Goal: Task Accomplishment & Management: Complete application form

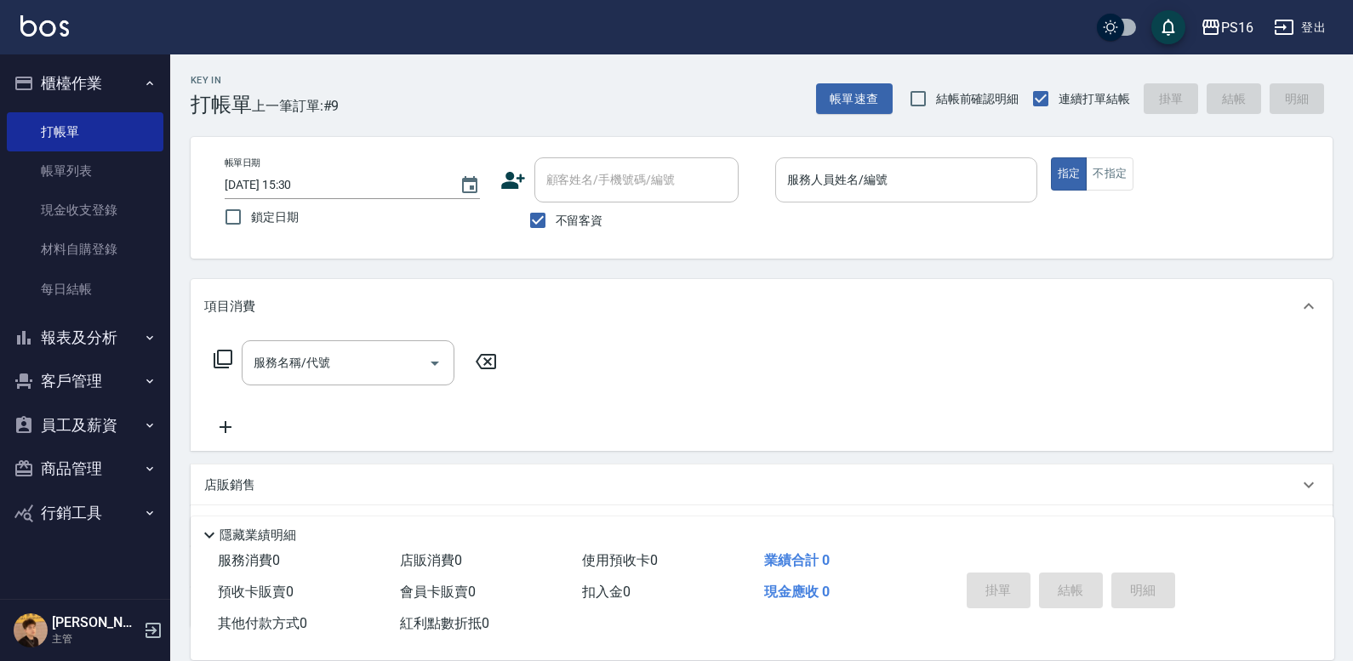
click at [894, 167] on input "服務人員姓名/編號" at bounding box center [906, 180] width 247 height 30
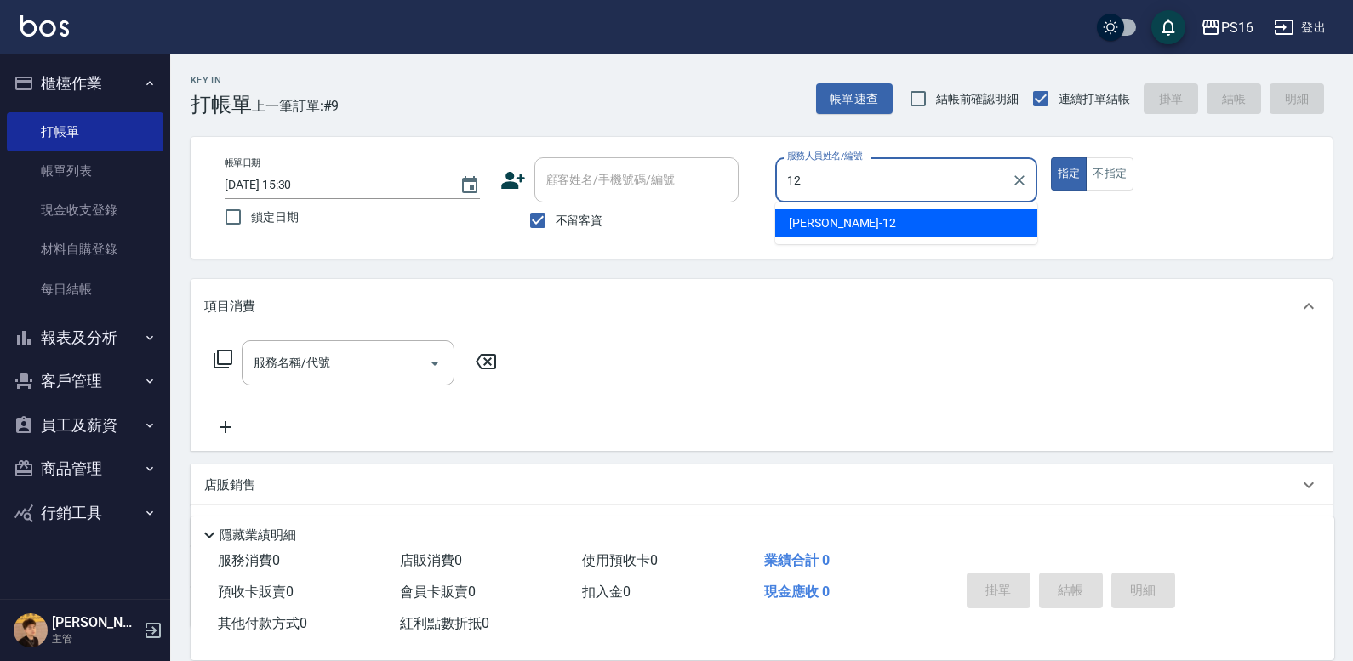
type input "[PERSON_NAME]-12"
type button "true"
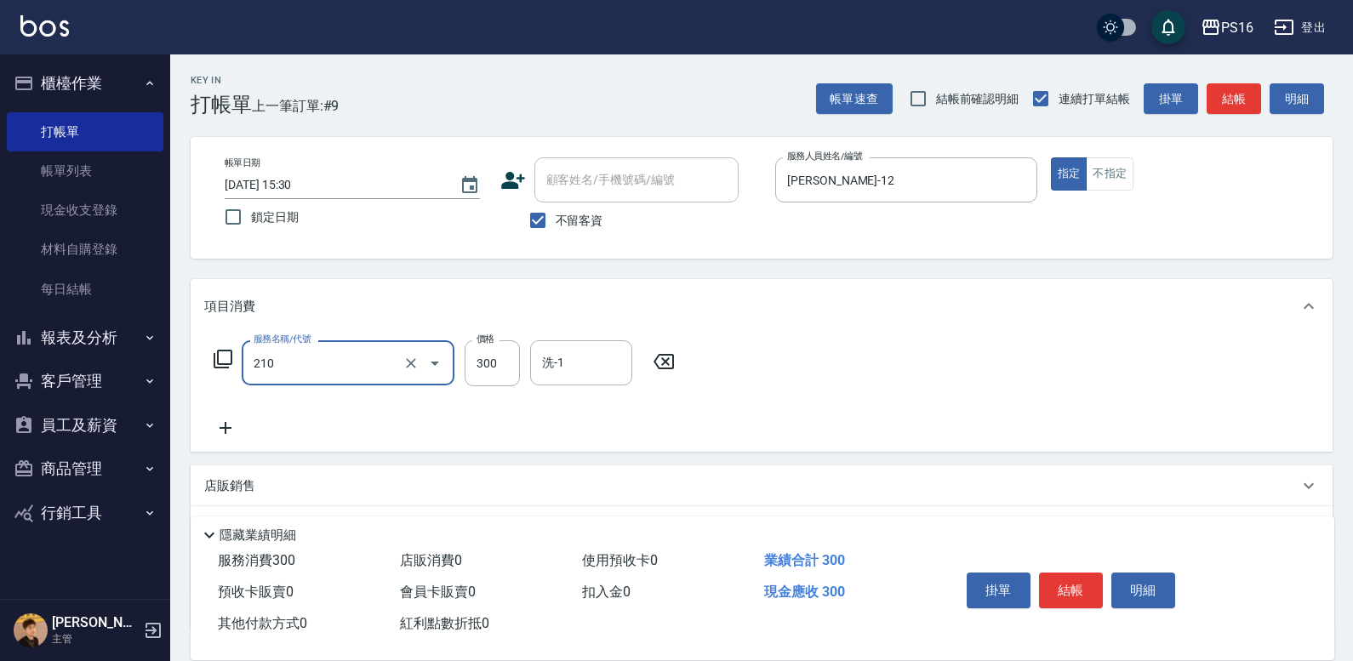
type input "[PERSON_NAME]洗髮精(210)"
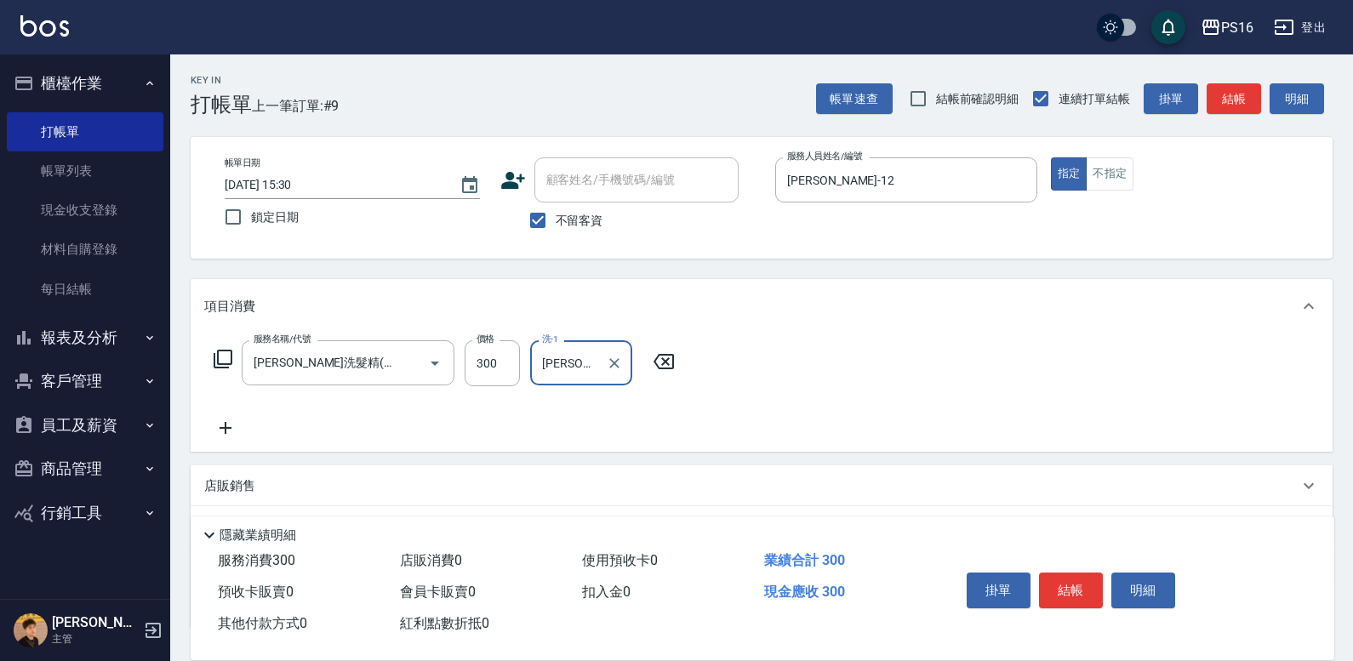
type input "[PERSON_NAME]-12"
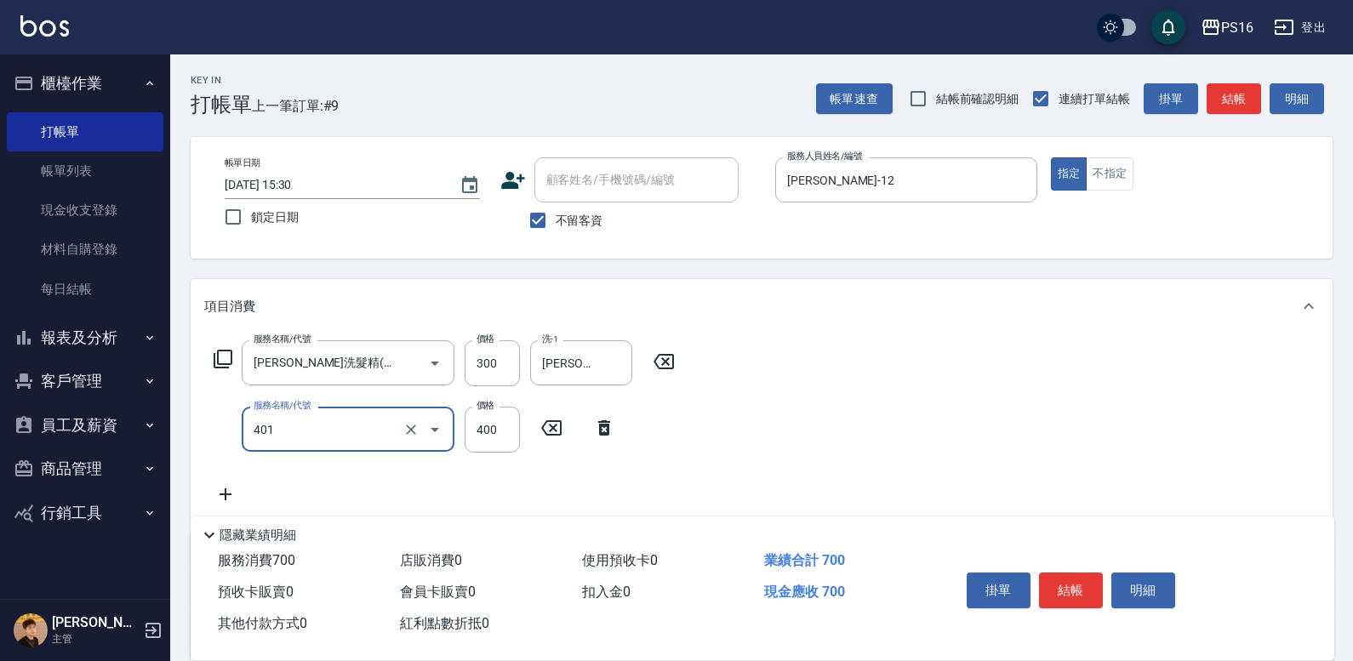
type input "剪髮(401)"
type input "300"
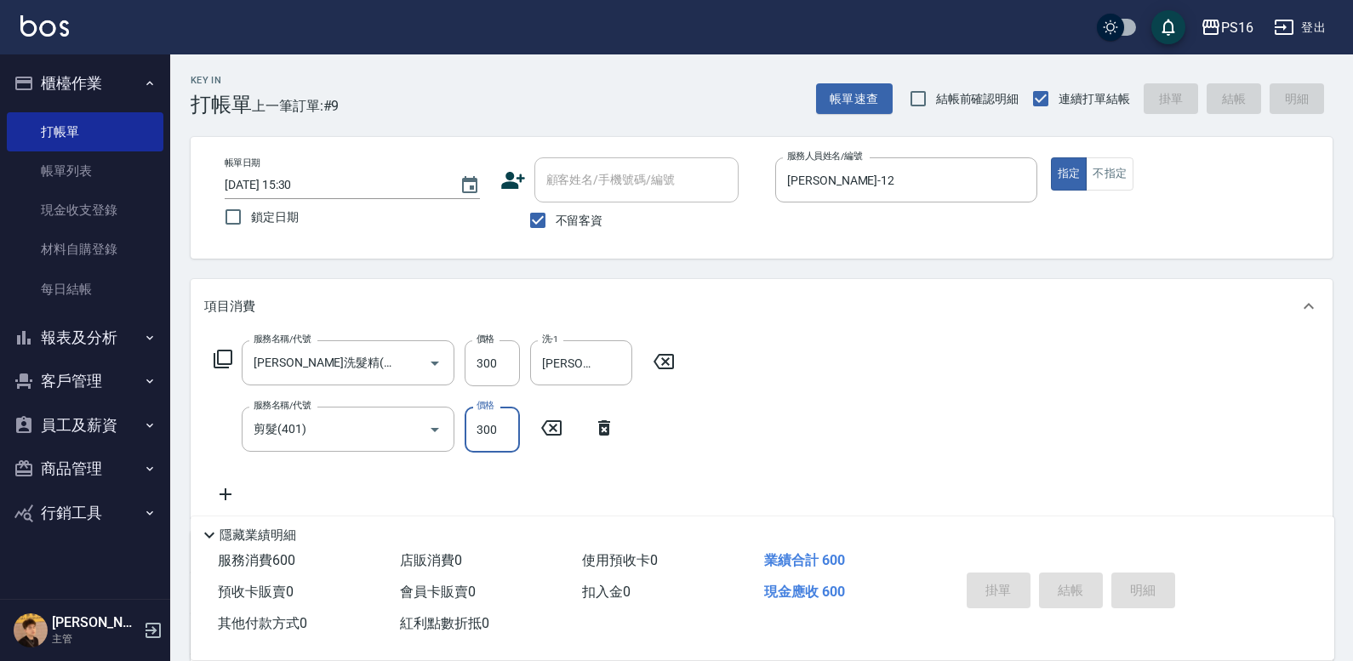
type input "[DATE] 18:30"
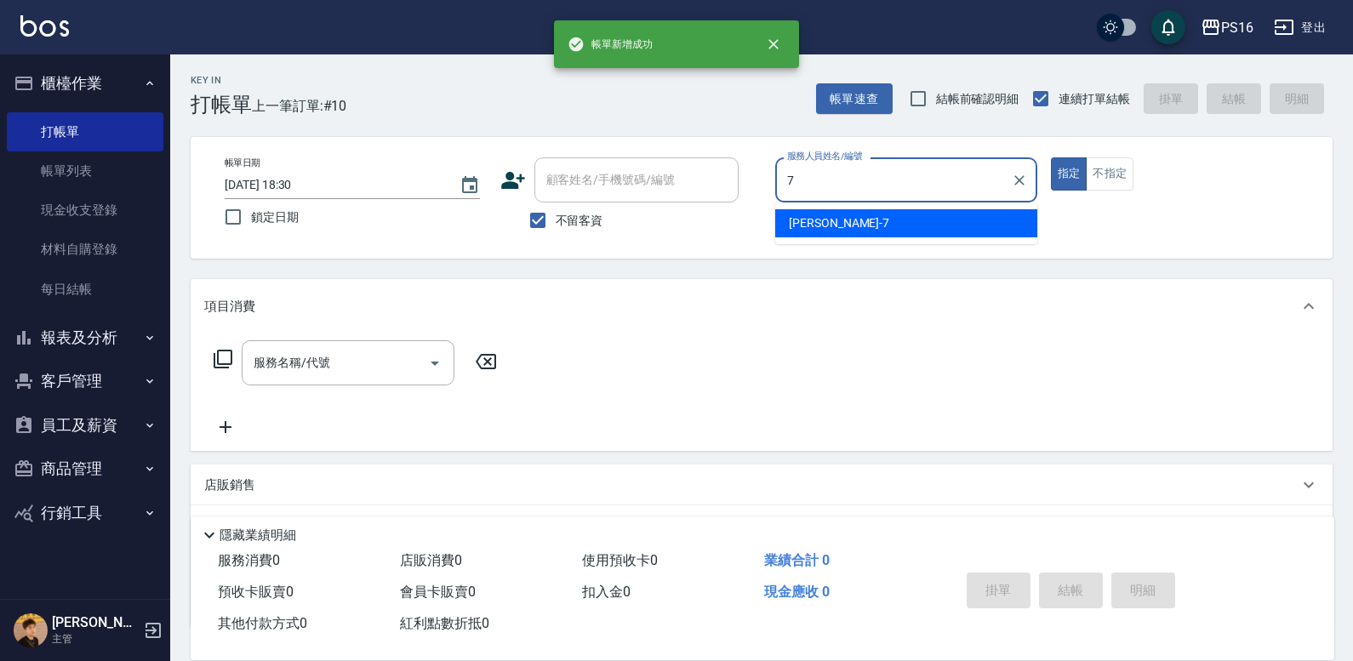
type input "[PERSON_NAME]-7"
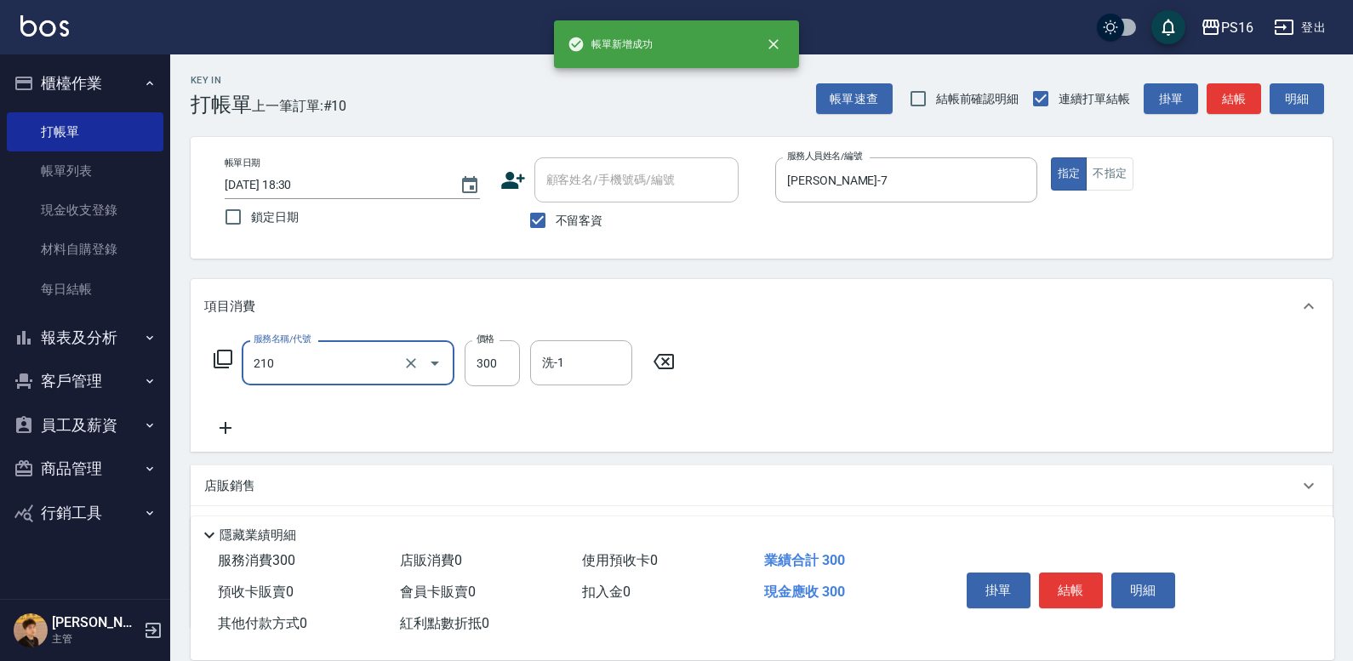
type input "[PERSON_NAME]洗髮精(210)"
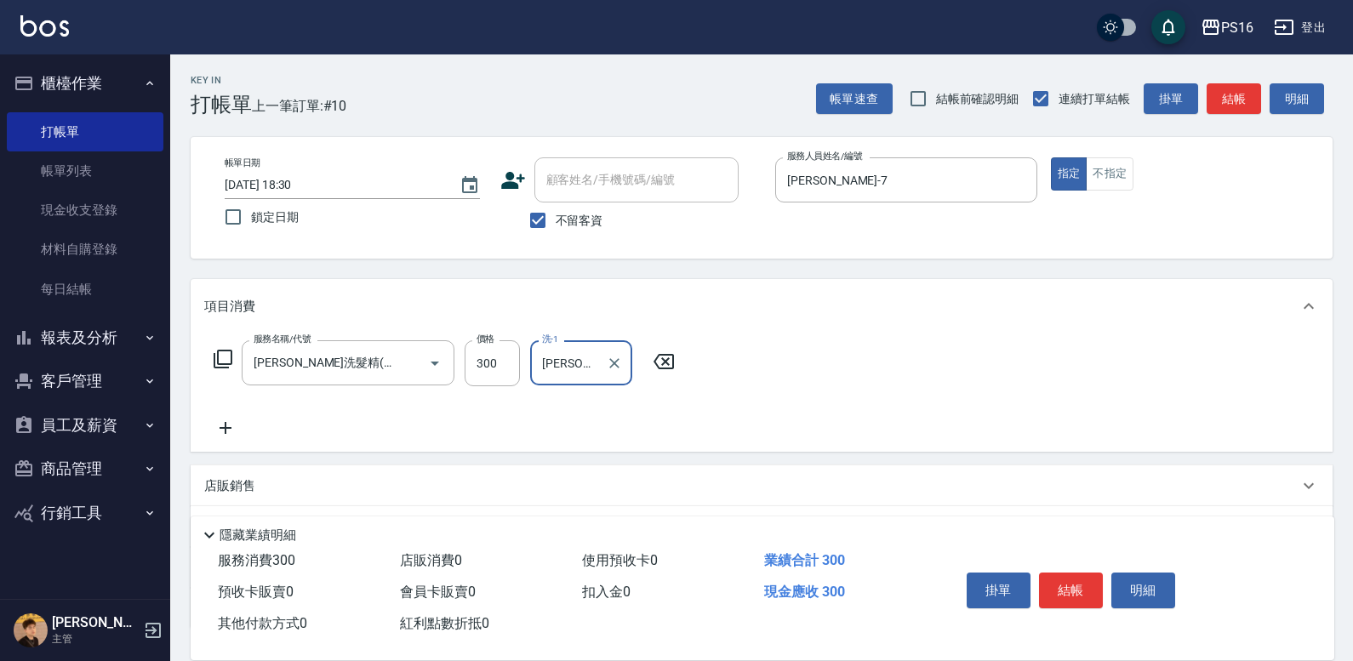
type input "[PERSON_NAME]-28"
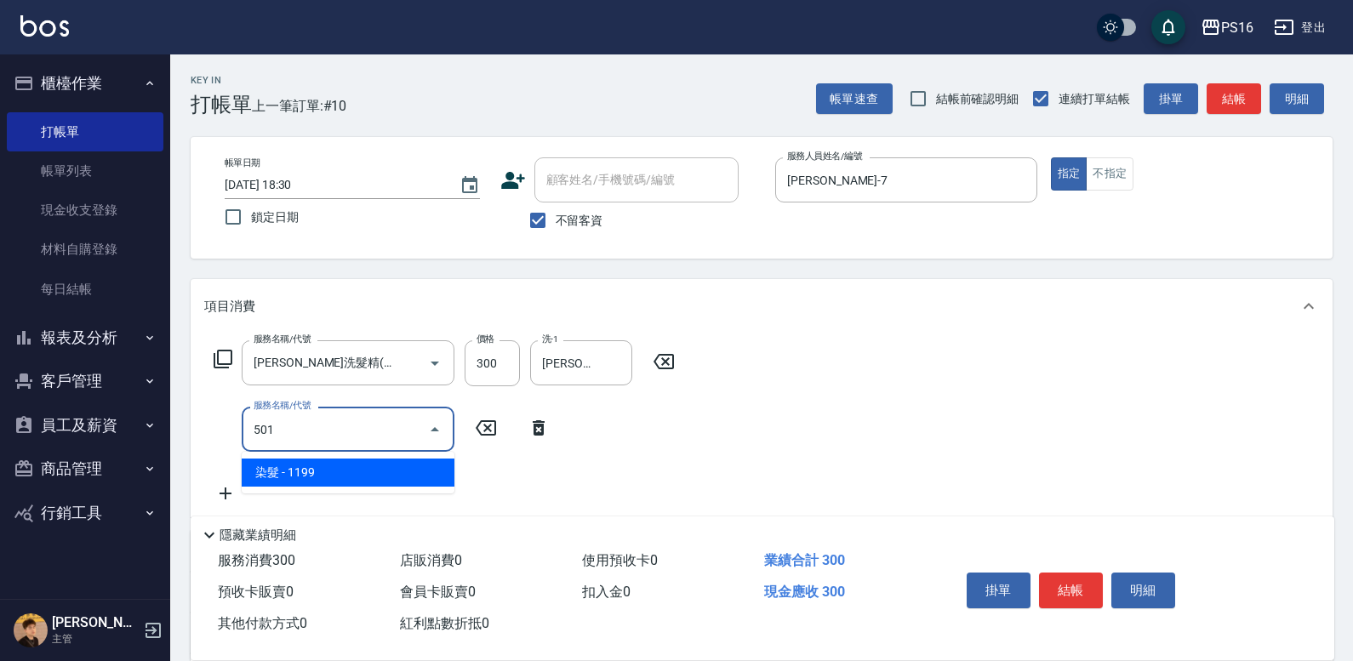
type input "染髮(501)"
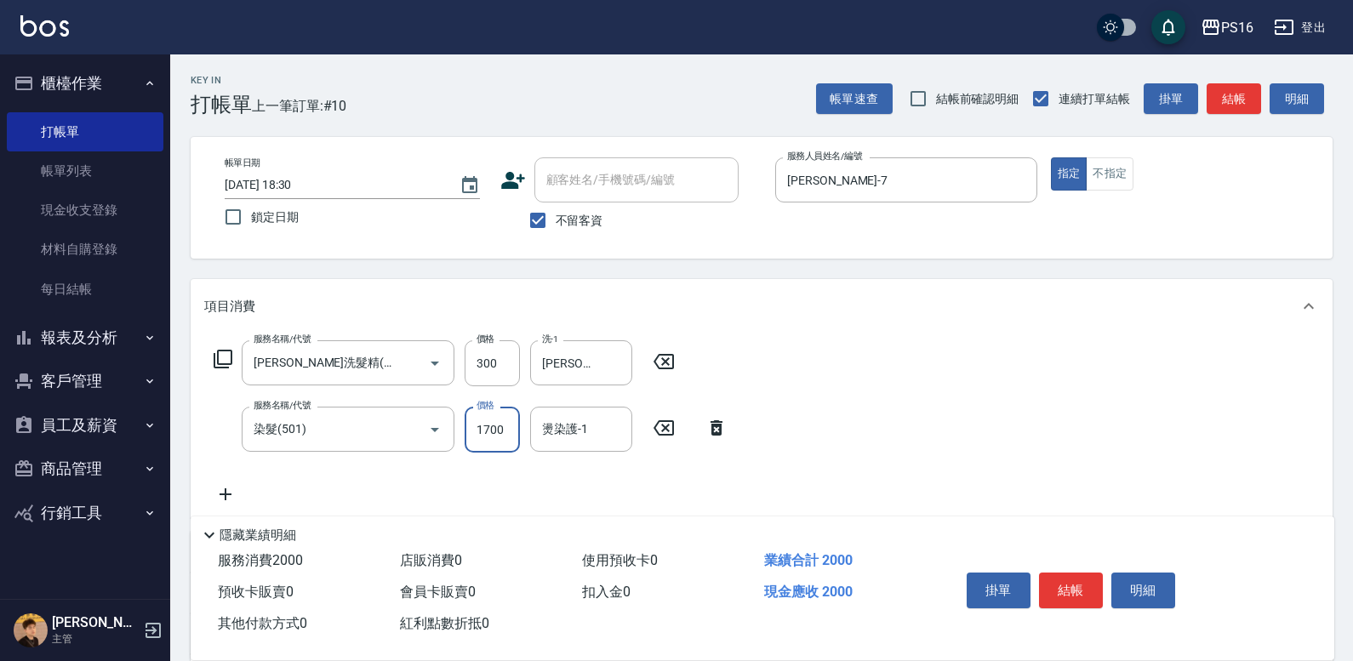
type input "1700"
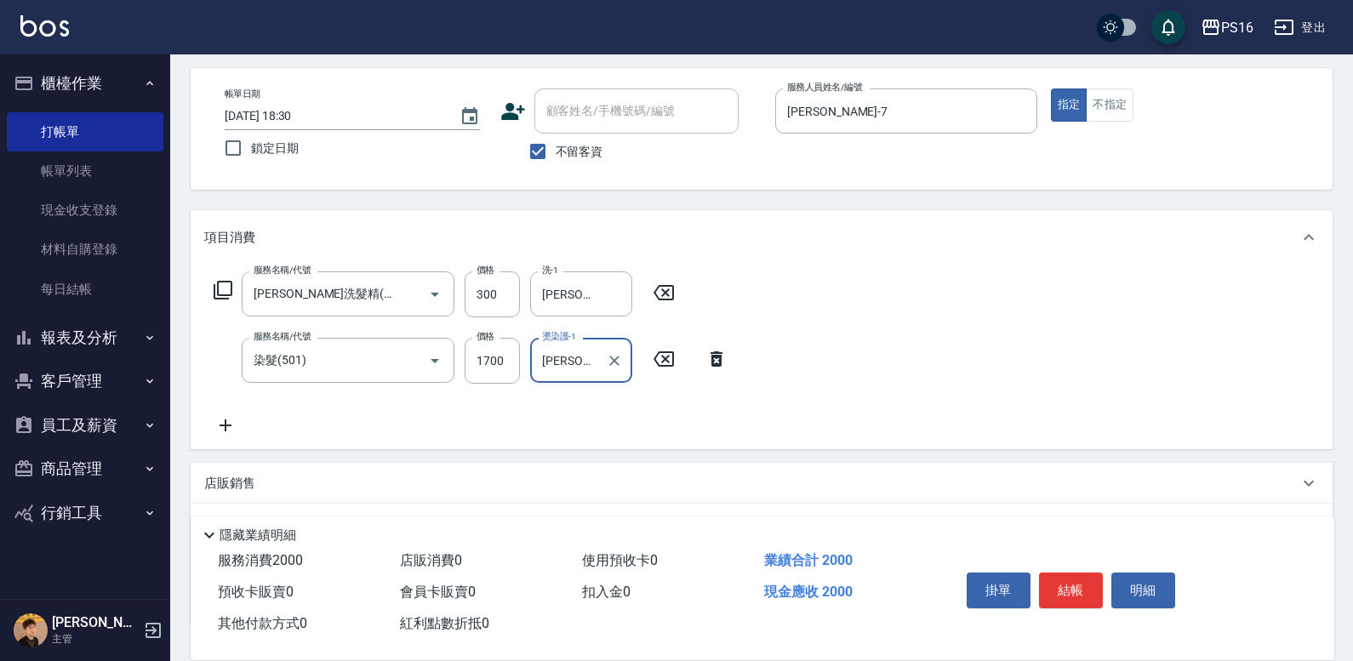
scroll to position [76, 0]
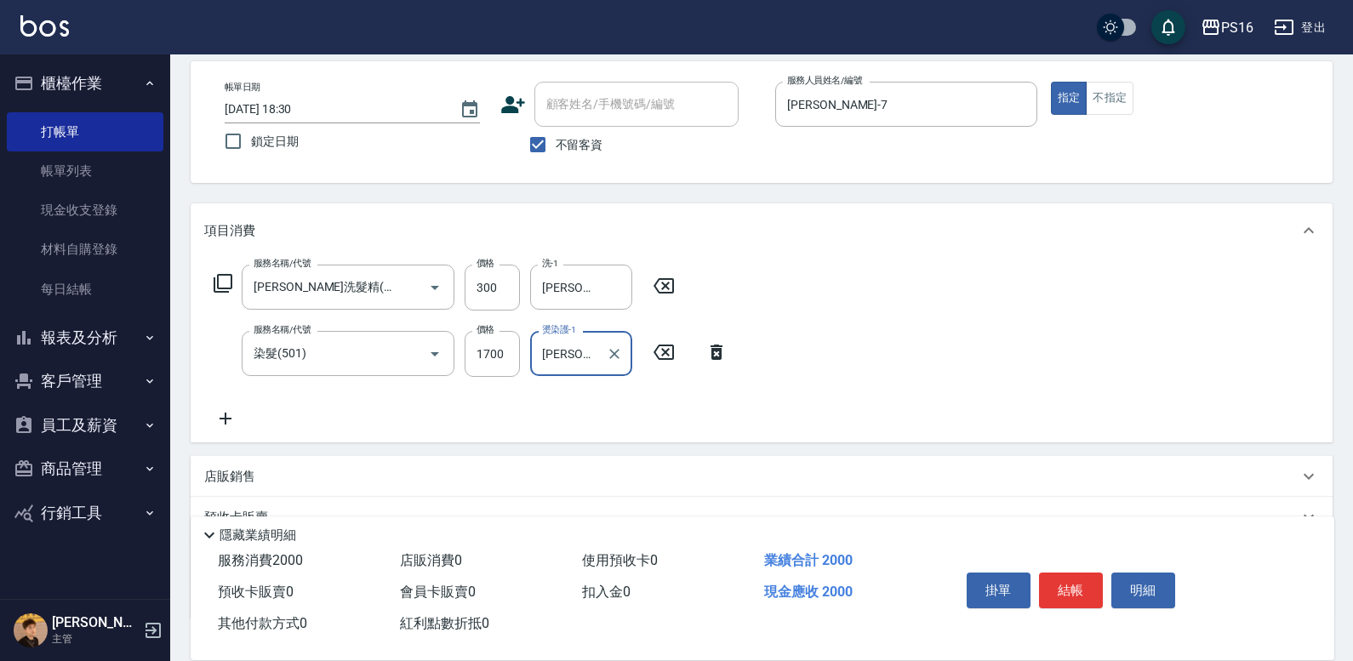
type input "[PERSON_NAME]-28"
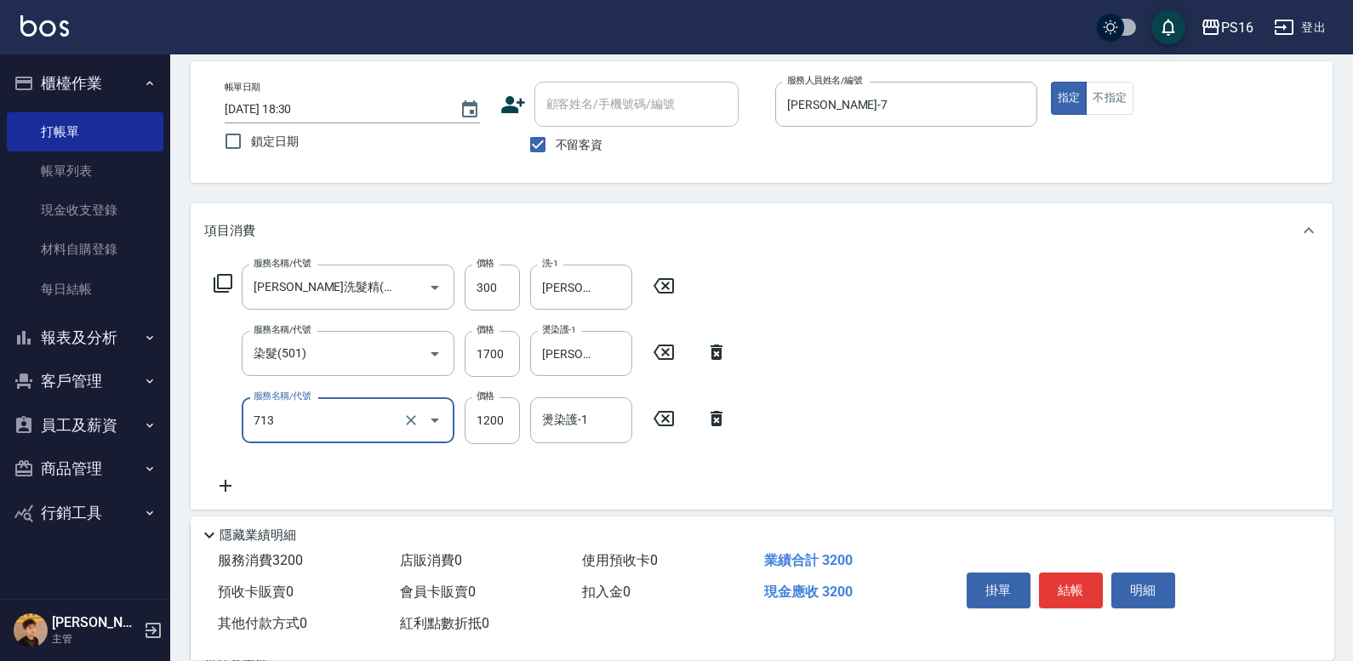
type input "水樣結構式1200(713)"
type input "840"
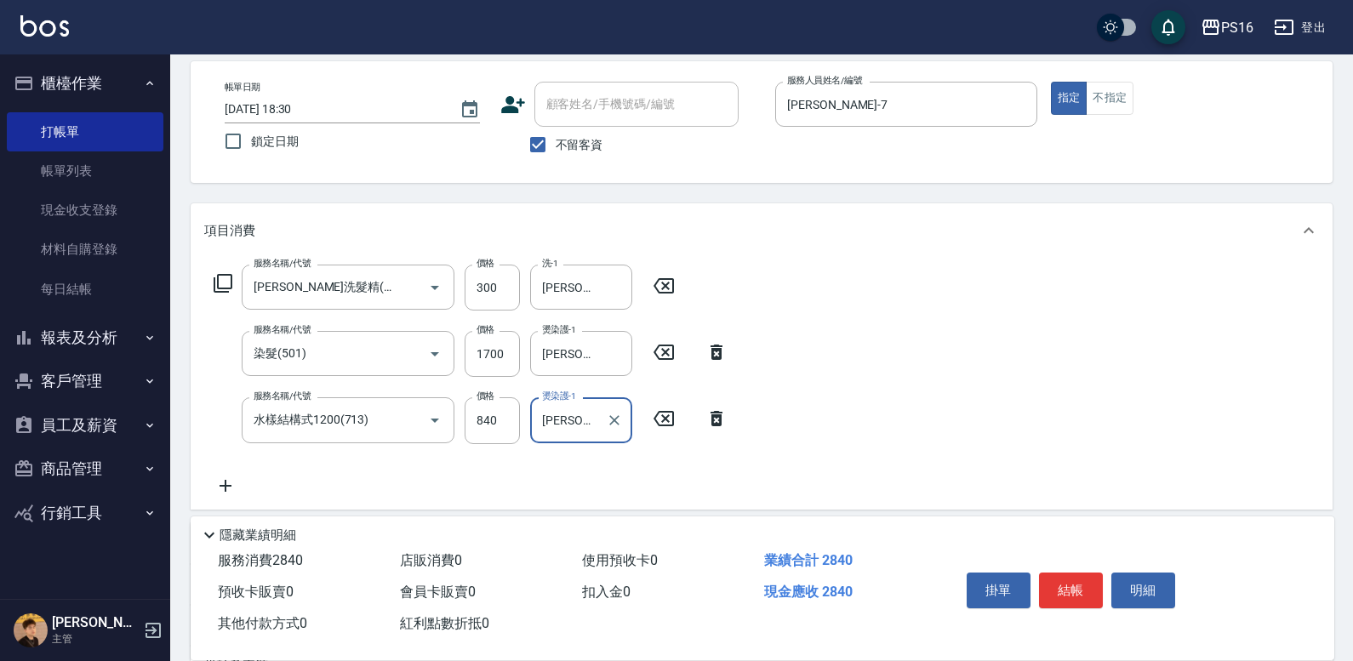
type input "[PERSON_NAME]-28"
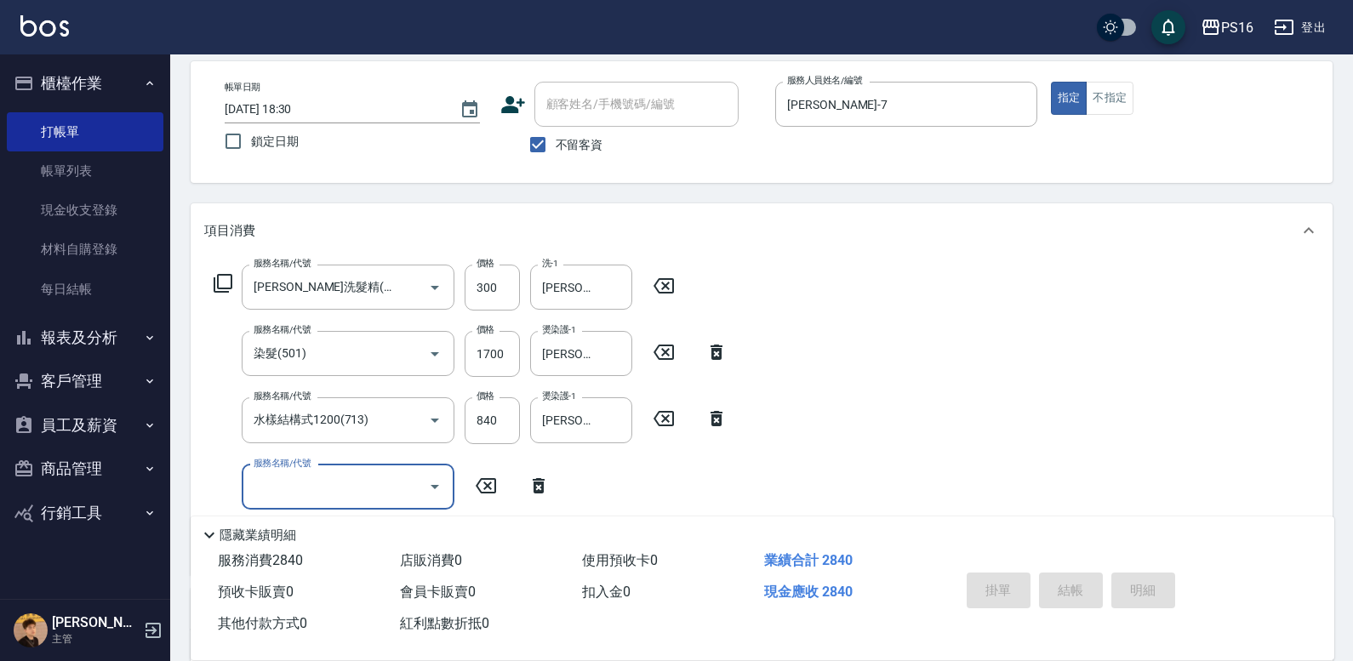
type input "[DATE] 18:31"
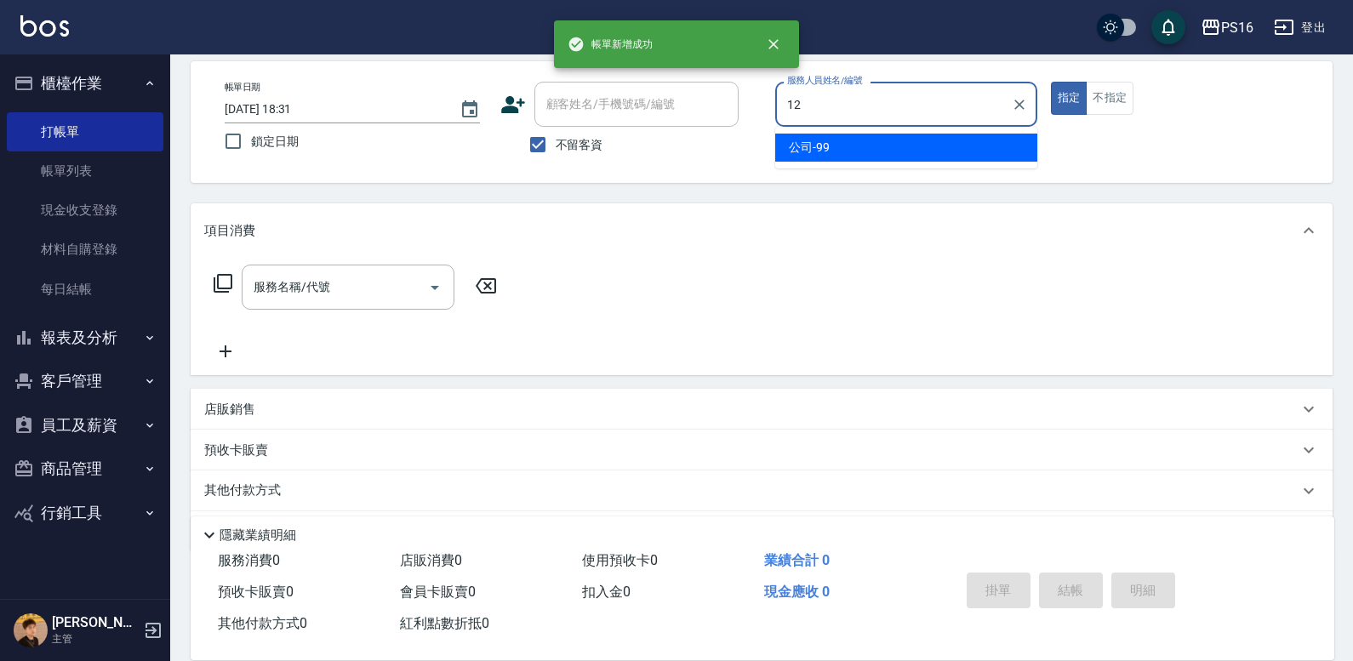
type input "[PERSON_NAME]-12"
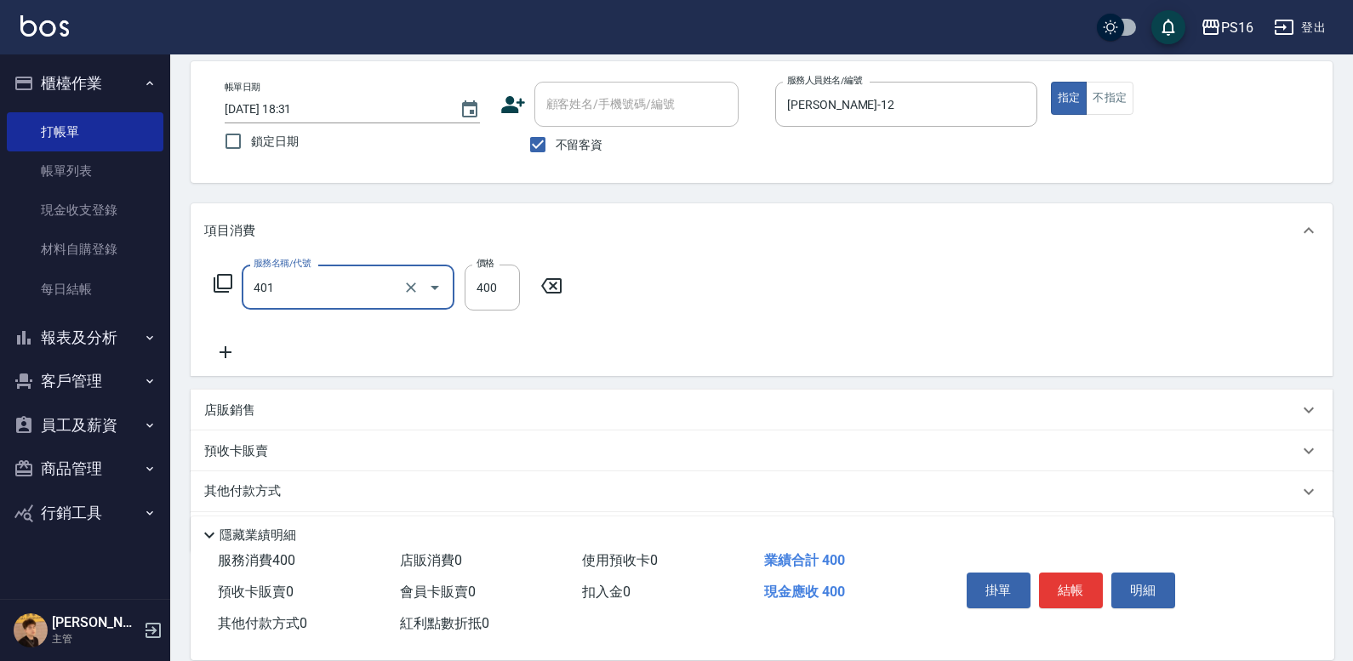
type input "剪髮(401)"
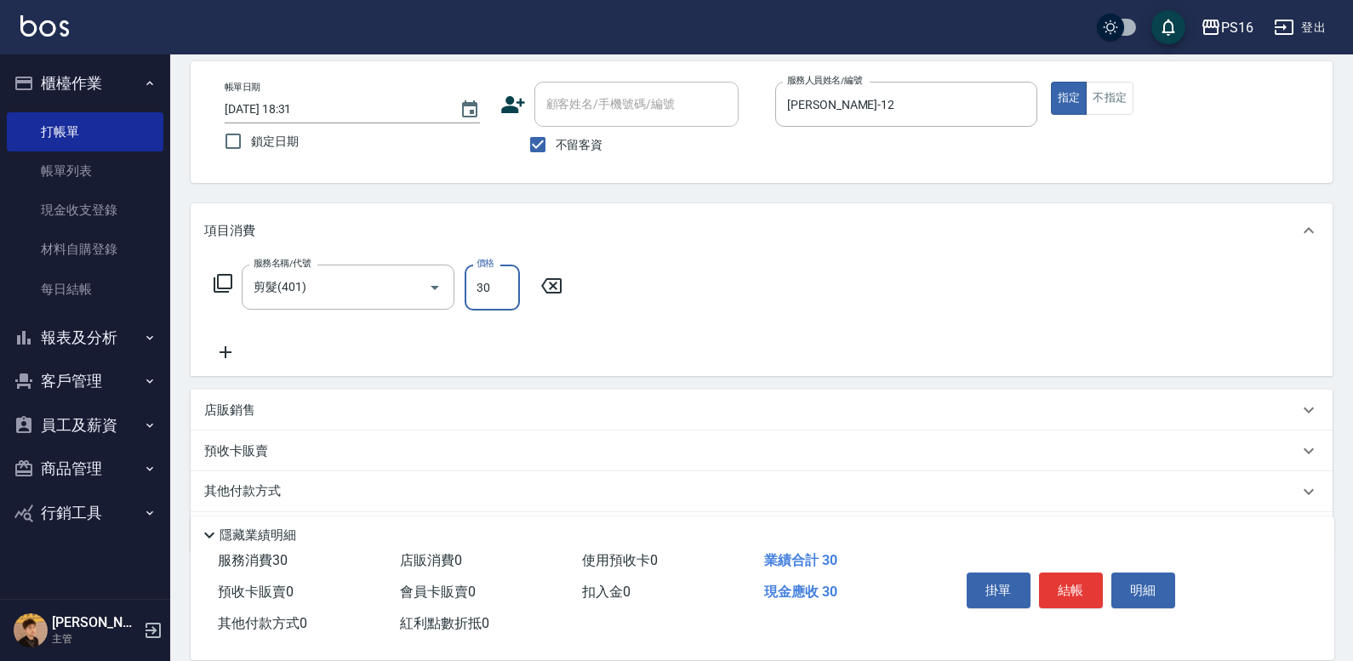
type input "300"
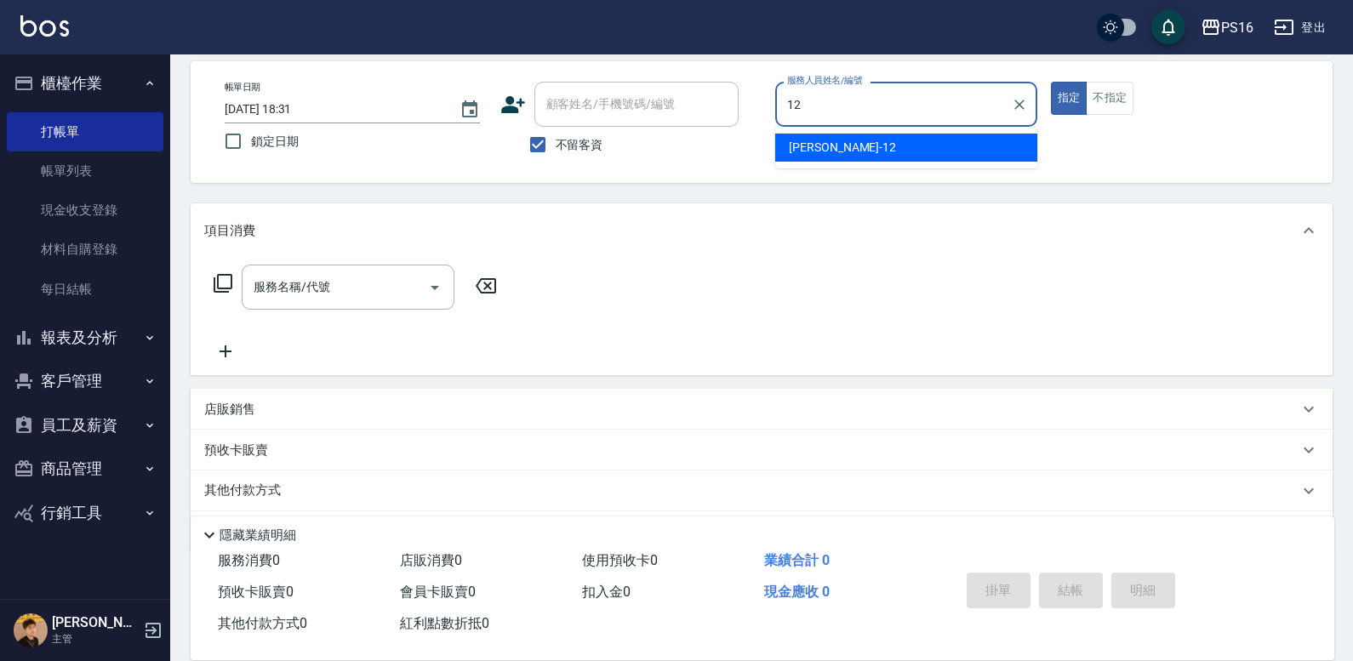
type input "[PERSON_NAME]-12"
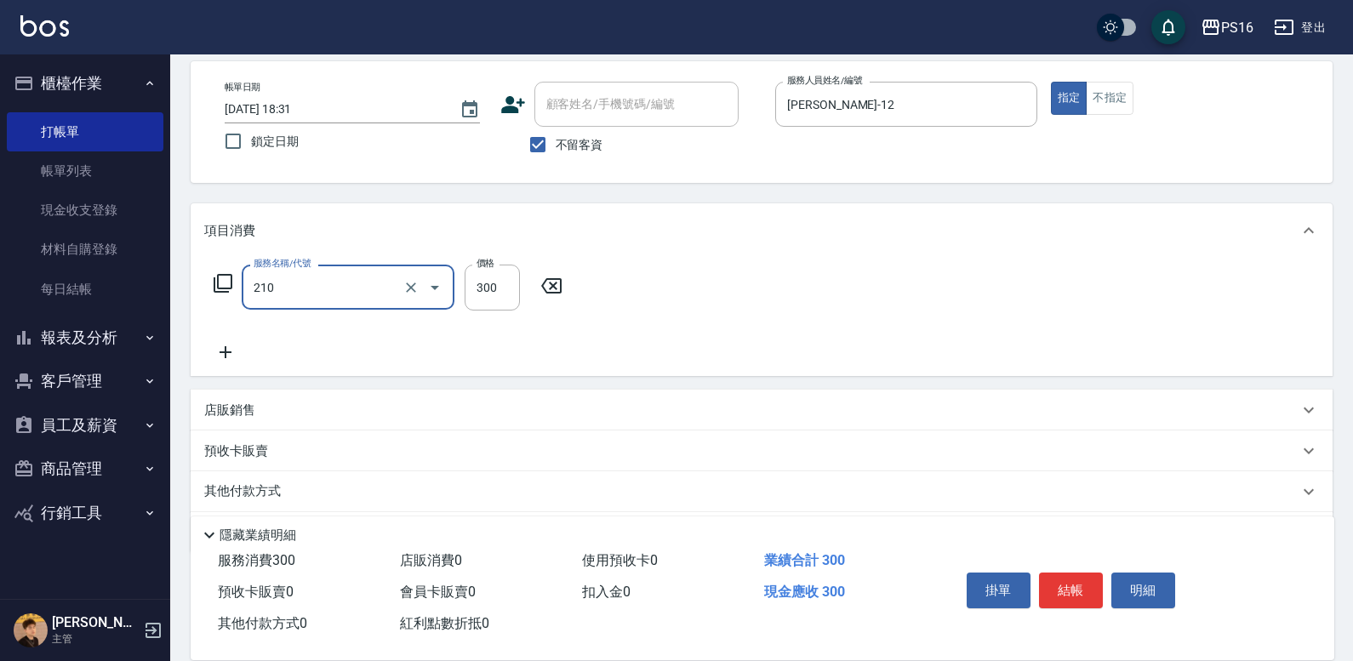
type input "[PERSON_NAME]洗髮精(210)"
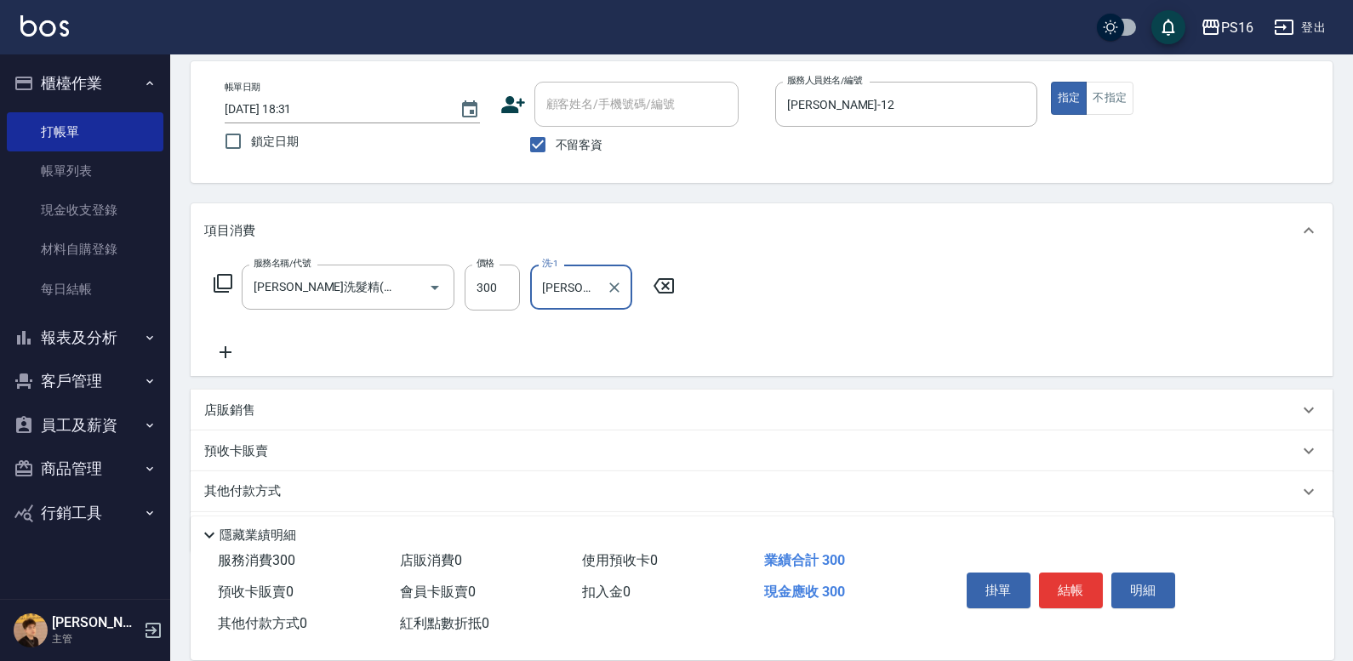
type input "[PERSON_NAME]-12"
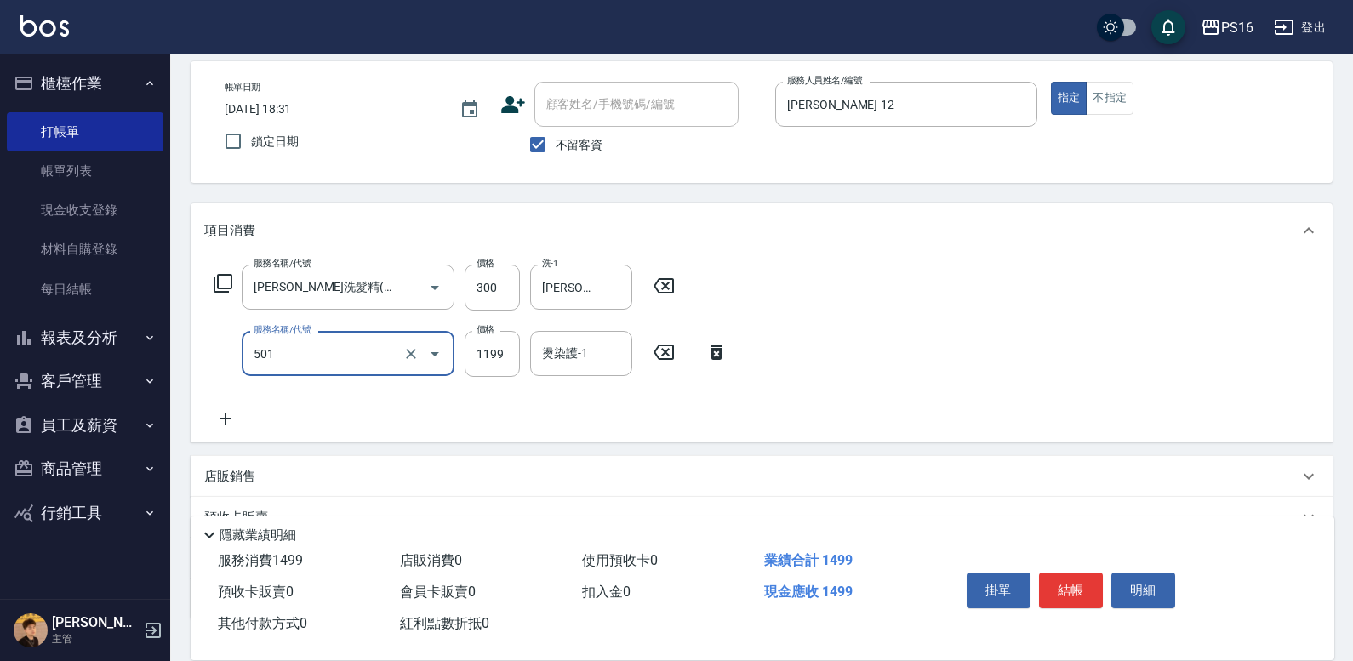
type input "染髮(501)"
type input "1275"
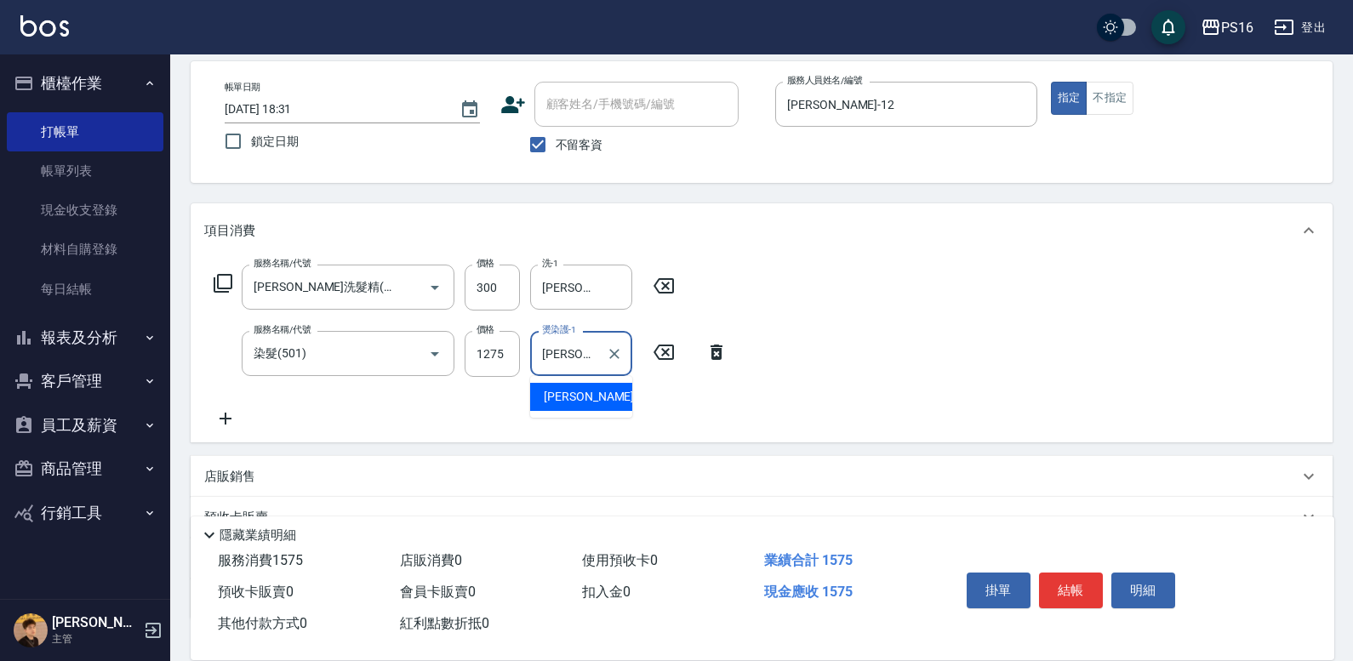
type input "[PERSON_NAME]-12"
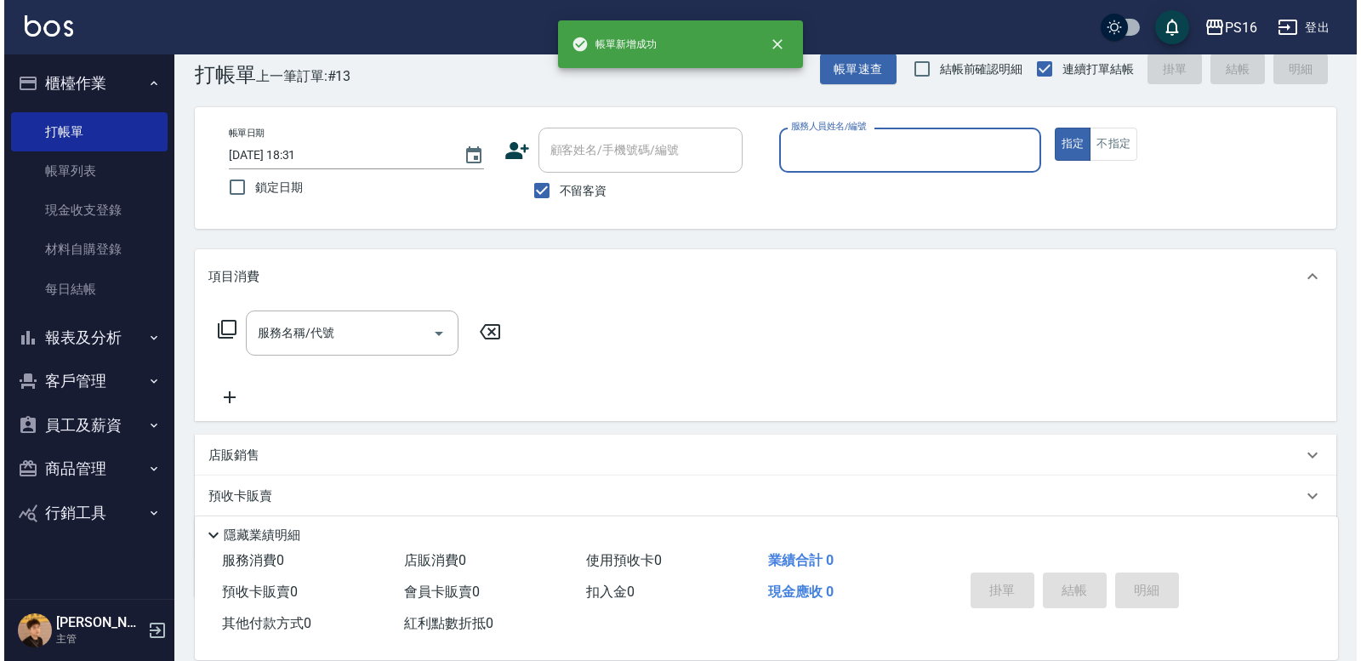
scroll to position [0, 0]
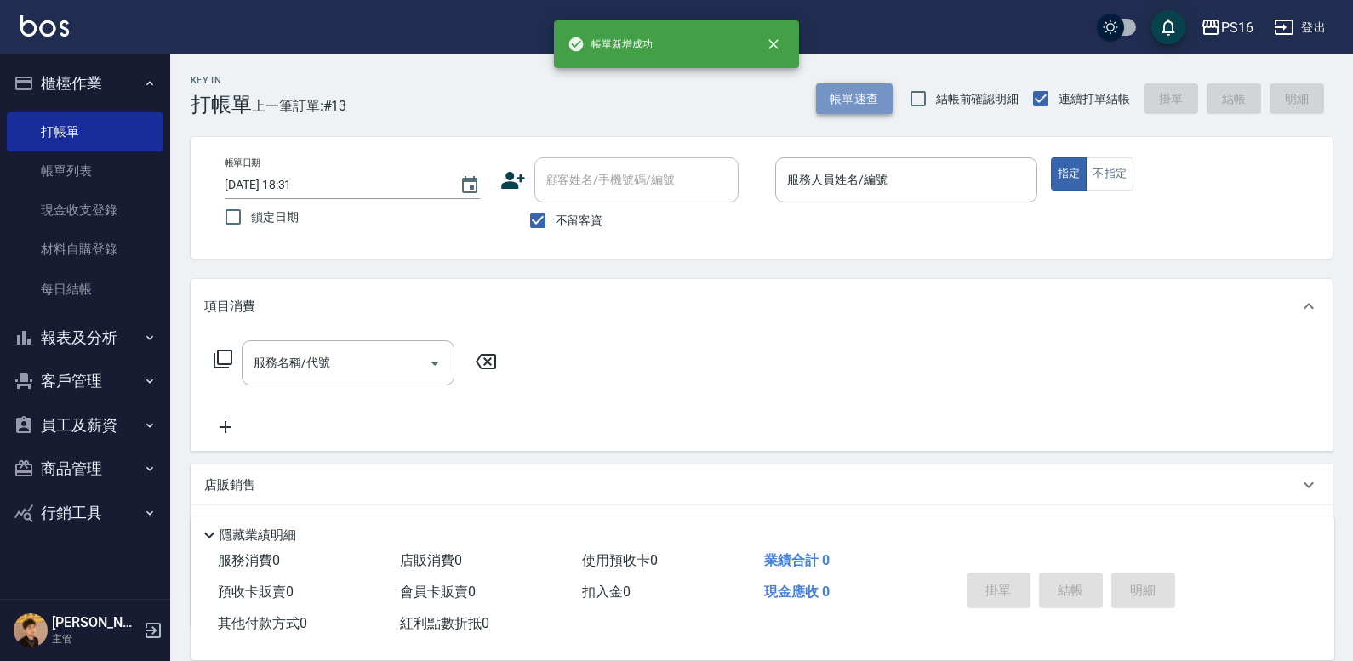
click at [845, 105] on button "帳單速查" at bounding box center [854, 98] width 77 height 31
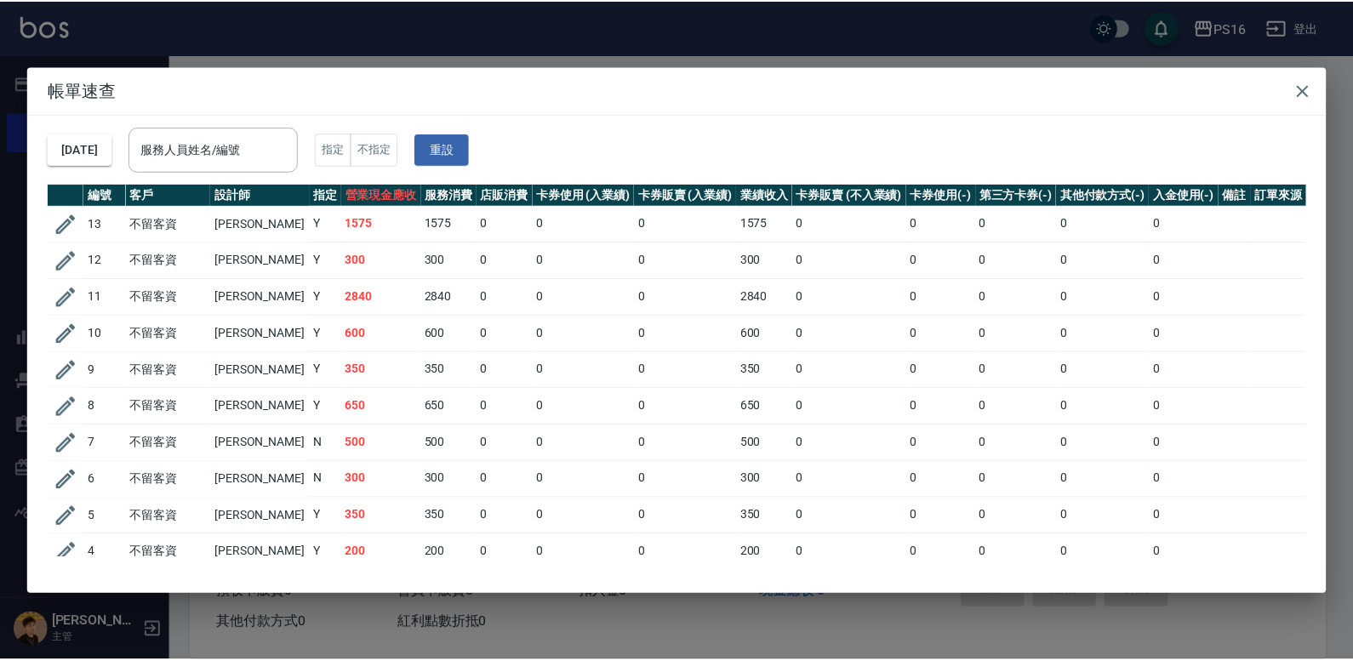
scroll to position [145, 0]
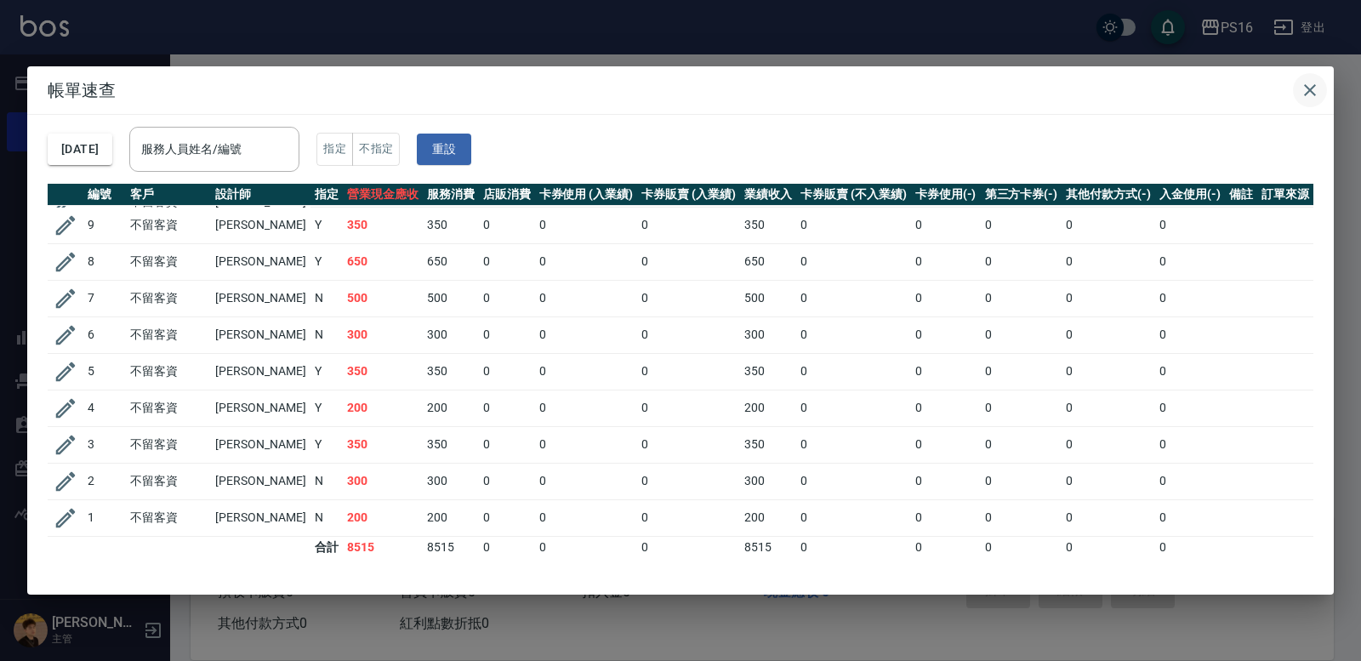
click at [1308, 88] on icon "button" at bounding box center [1310, 90] width 12 height 12
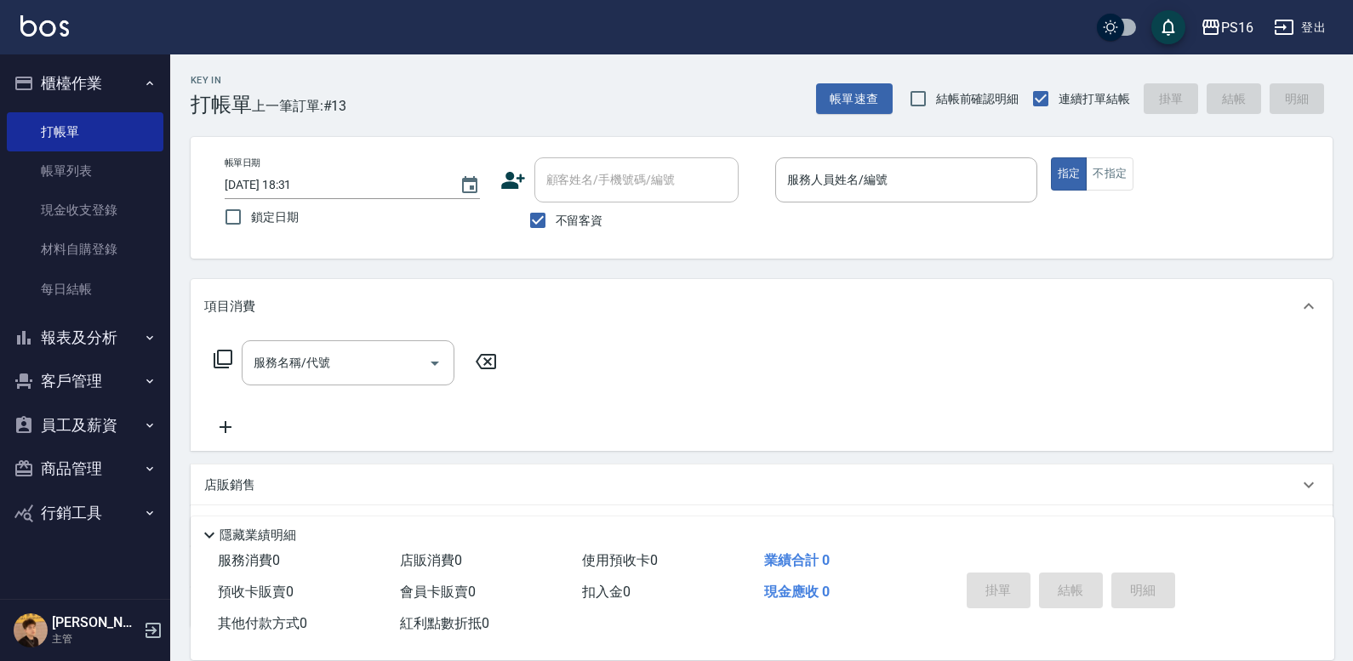
click at [94, 75] on button "櫃檯作業" at bounding box center [85, 83] width 157 height 44
